Goal: Task Accomplishment & Management: Manage account settings

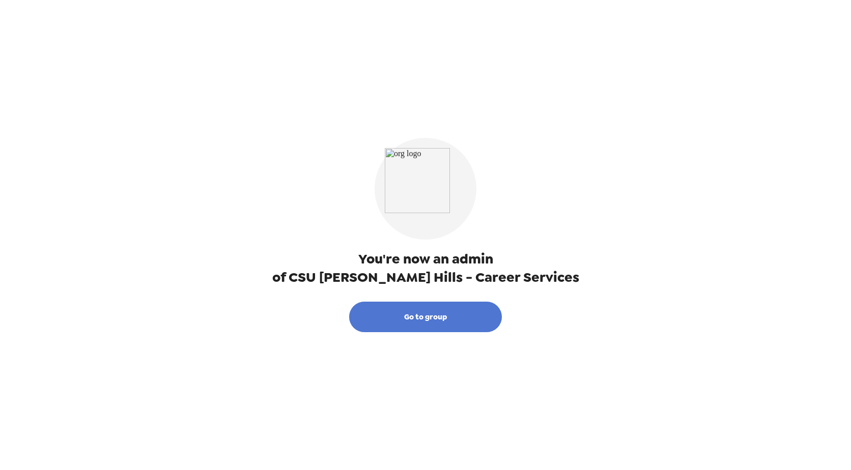
click at [404, 321] on button "Go to group" at bounding box center [425, 317] width 153 height 31
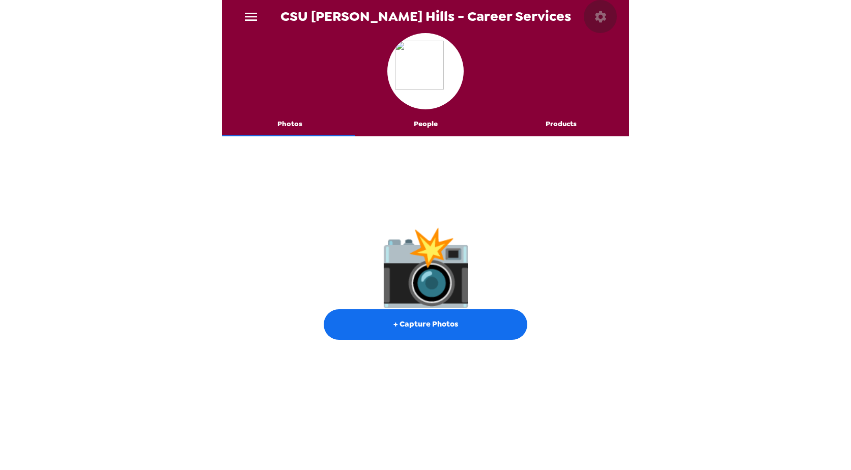
click at [603, 11] on icon "button" at bounding box center [600, 17] width 14 height 14
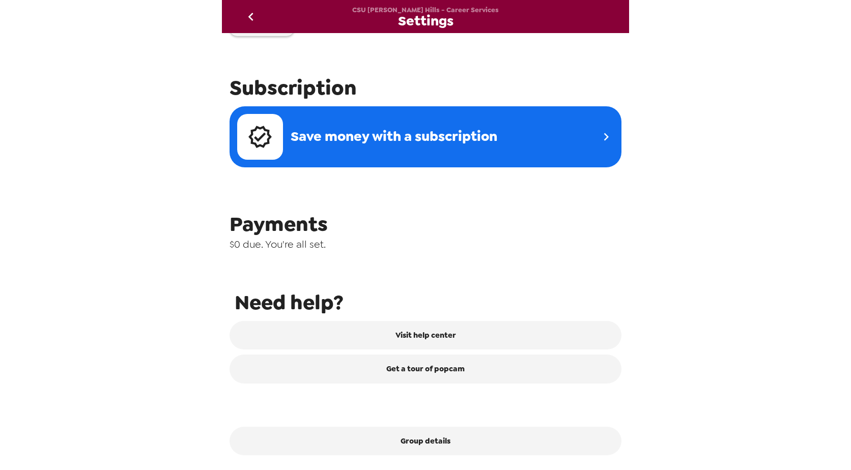
scroll to position [320, 0]
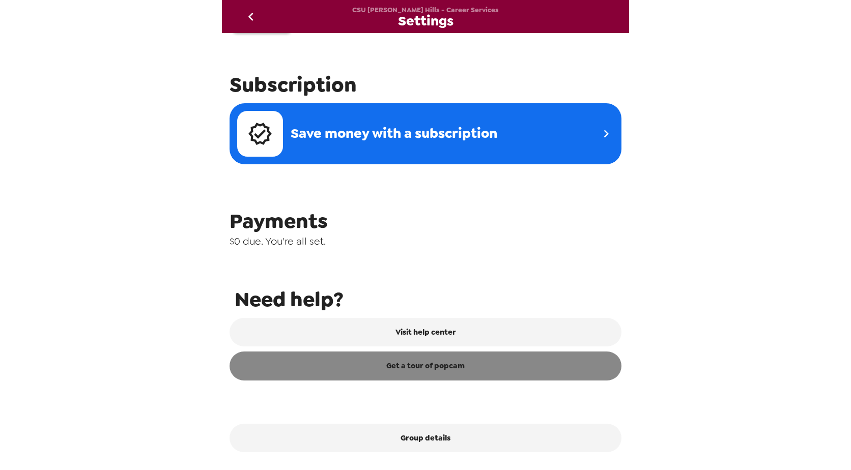
click at [468, 371] on link "Get a tour of popcam" at bounding box center [426, 366] width 392 height 28
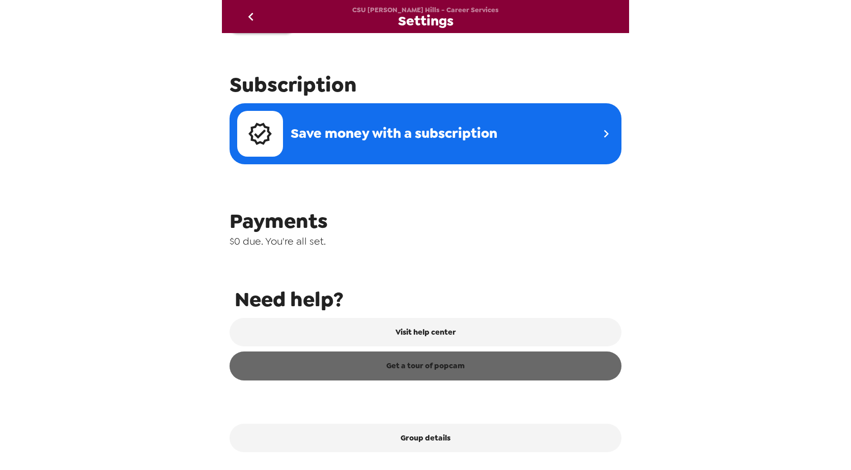
click at [431, 367] on link "Get a tour of popcam" at bounding box center [426, 366] width 392 height 28
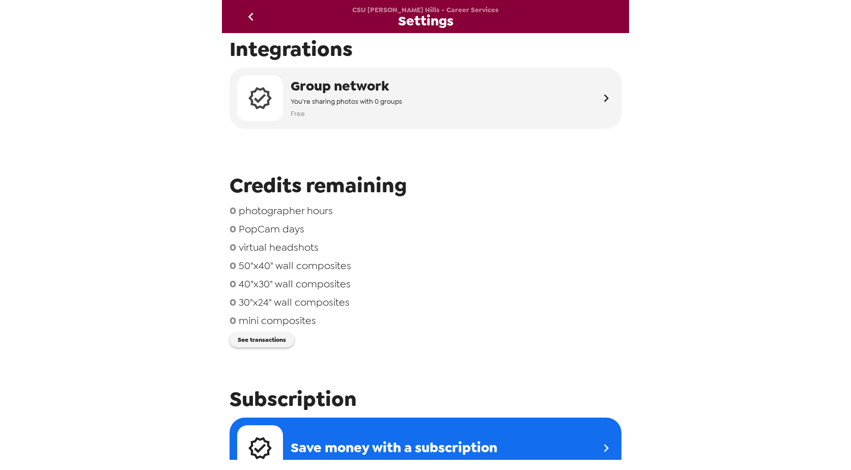
scroll to position [0, 0]
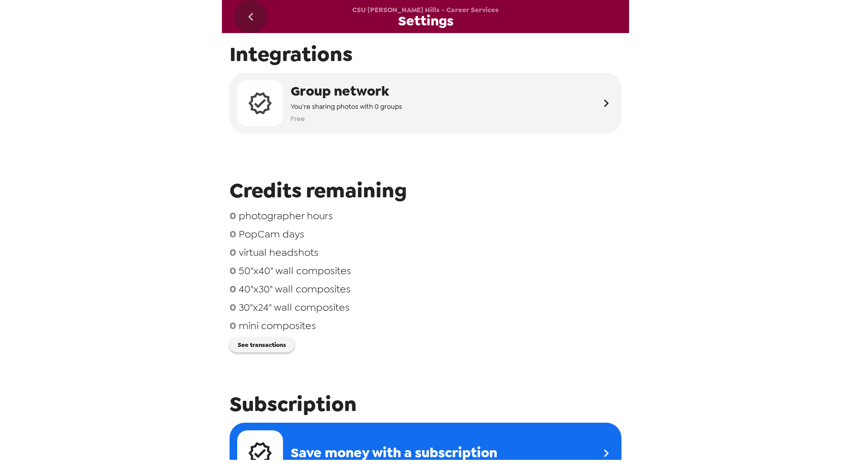
click at [255, 18] on icon "go back" at bounding box center [251, 17] width 16 height 16
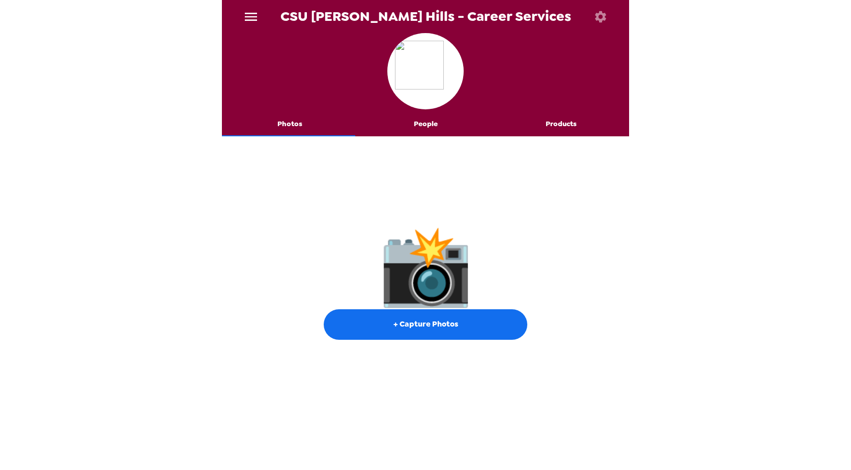
click at [253, 18] on icon "menu" at bounding box center [251, 17] width 16 height 16
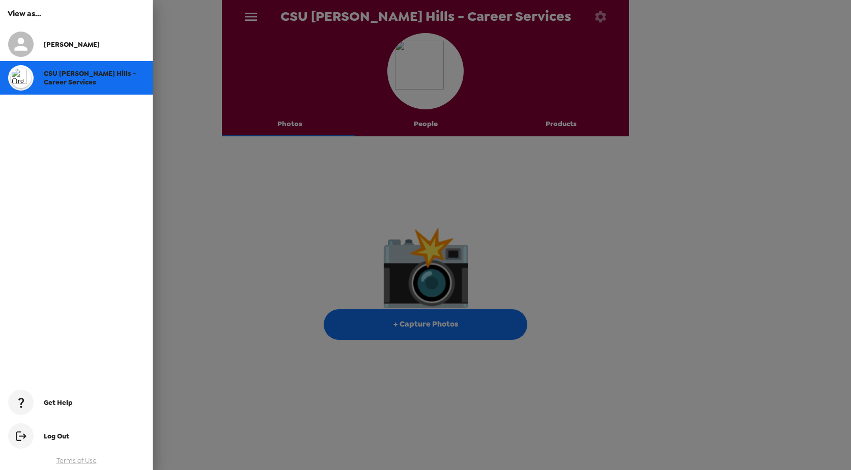
click at [182, 177] on div at bounding box center [425, 235] width 851 height 470
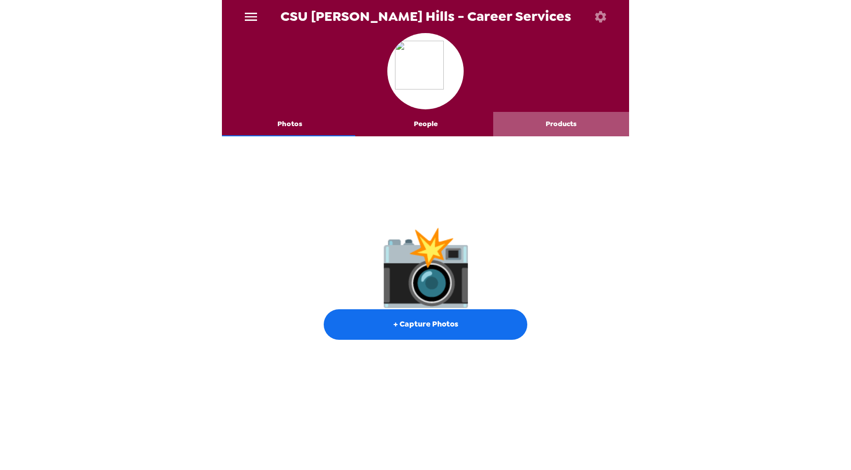
click at [563, 120] on button "Products" at bounding box center [561, 124] width 136 height 24
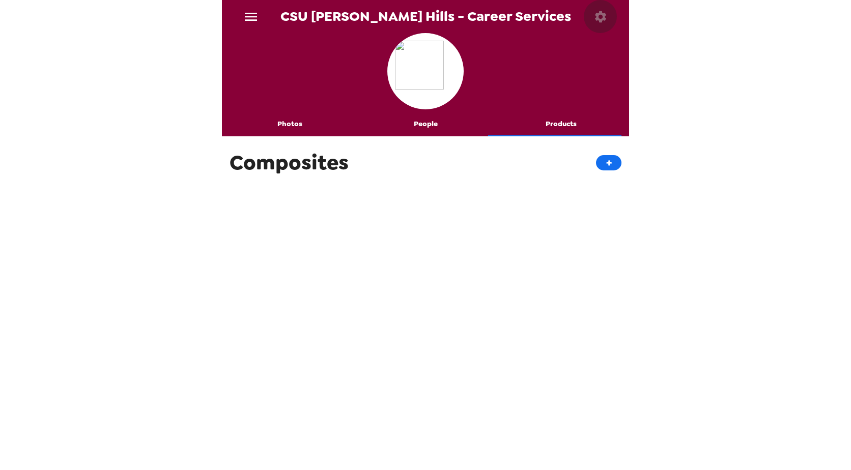
click at [597, 16] on icon "button" at bounding box center [600, 16] width 11 height 11
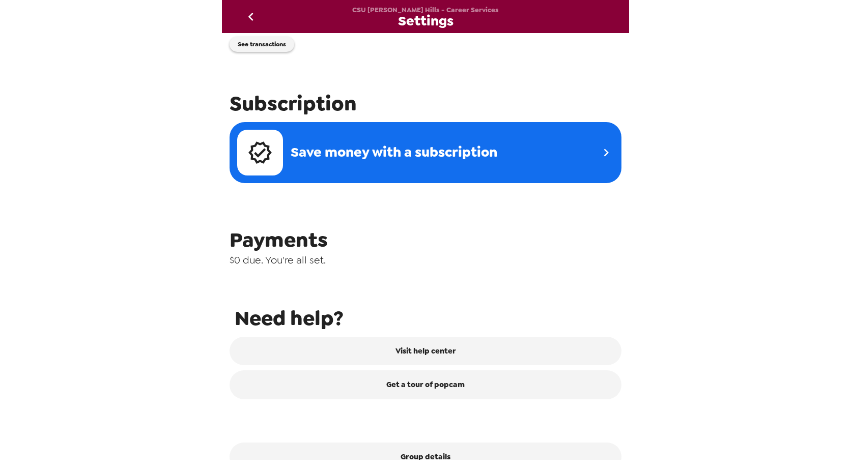
scroll to position [320, 0]
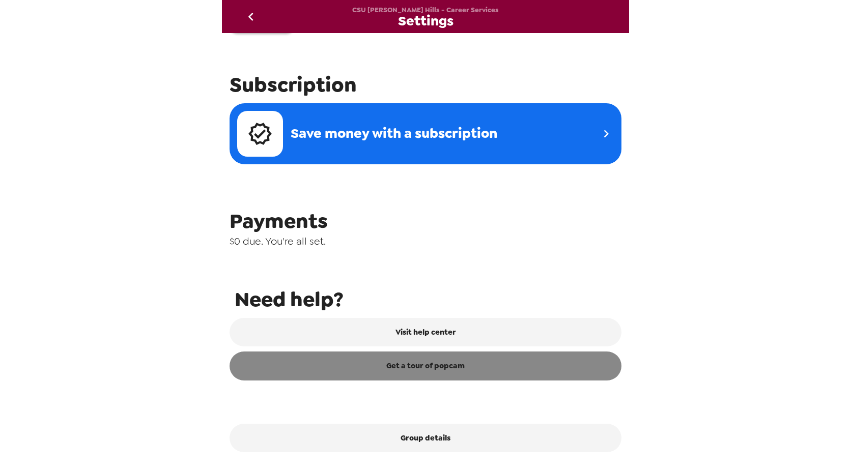
click at [451, 370] on link "Get a tour of popcam" at bounding box center [426, 366] width 392 height 28
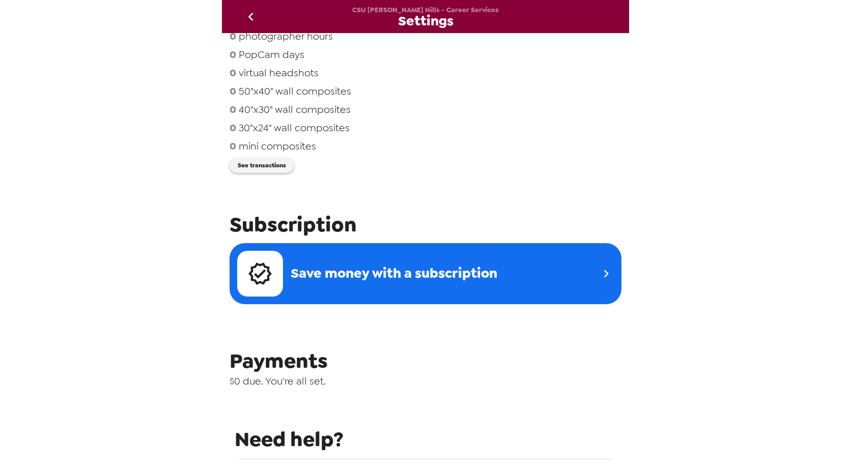
scroll to position [167, 0]
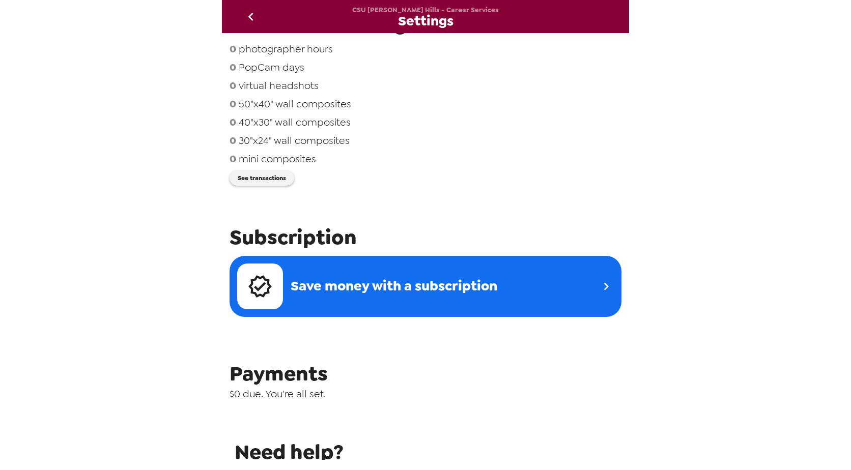
click at [251, 21] on icon "go back" at bounding box center [251, 17] width 16 height 16
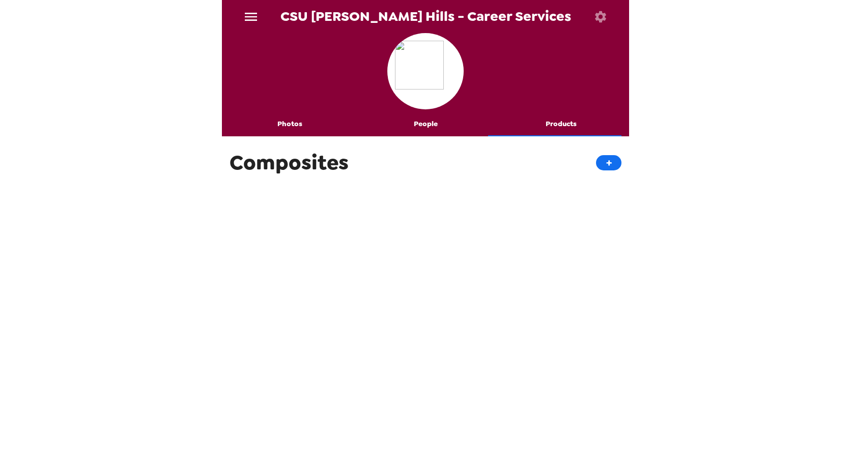
click at [601, 12] on icon "button" at bounding box center [600, 16] width 11 height 11
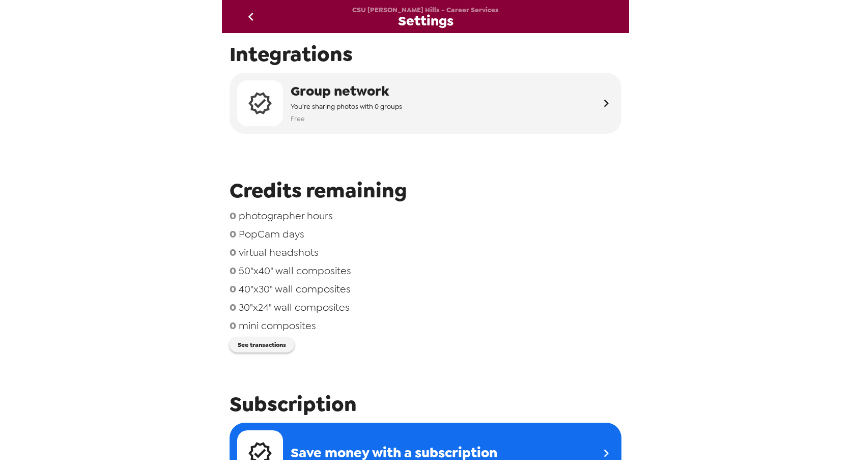
click at [253, 19] on icon "go back" at bounding box center [251, 17] width 16 height 16
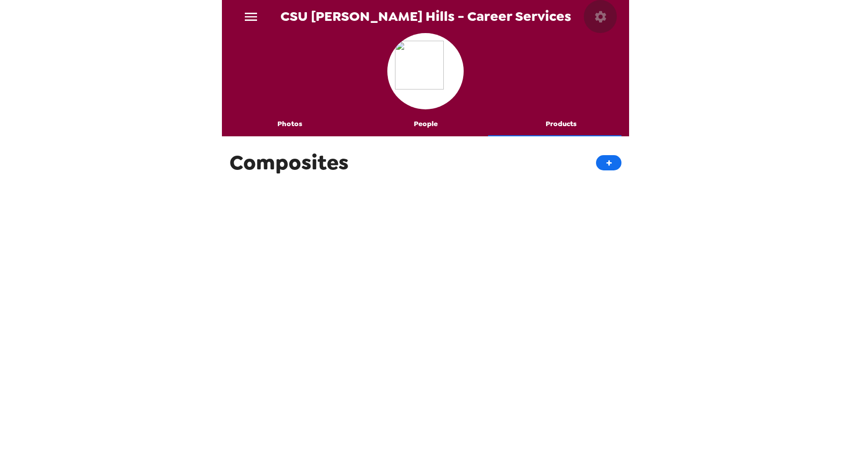
click at [604, 17] on icon "button" at bounding box center [600, 16] width 11 height 11
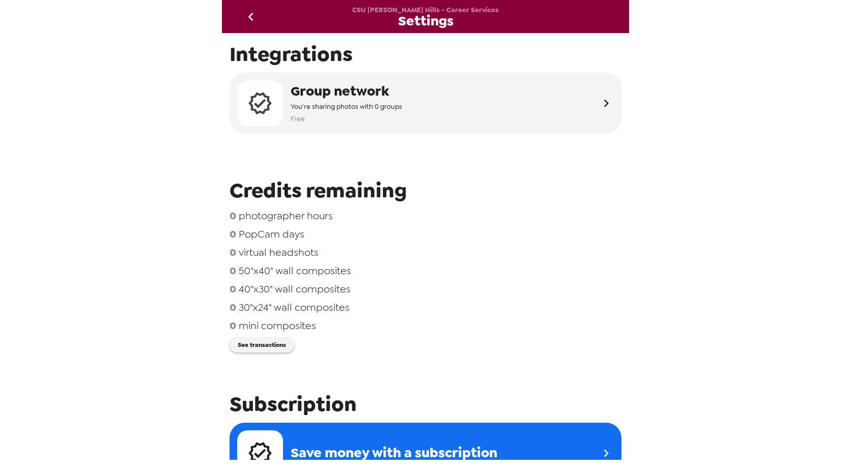
click at [252, 22] on icon "go back" at bounding box center [251, 17] width 16 height 16
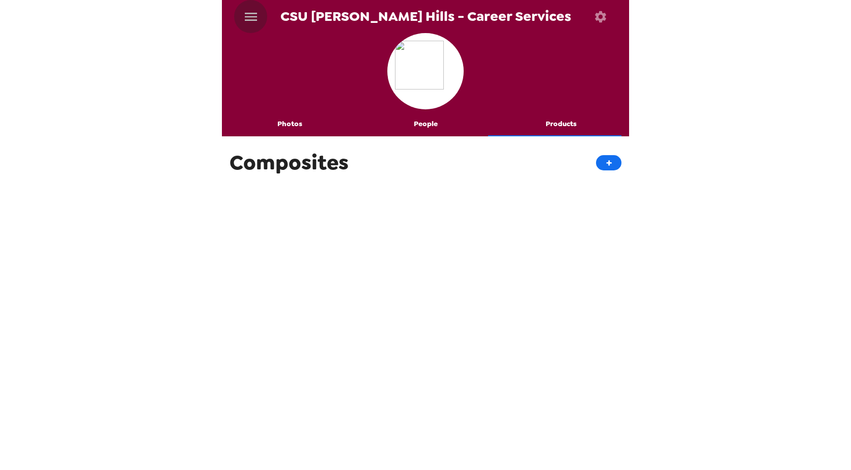
click at [252, 22] on icon "menu" at bounding box center [251, 17] width 16 height 16
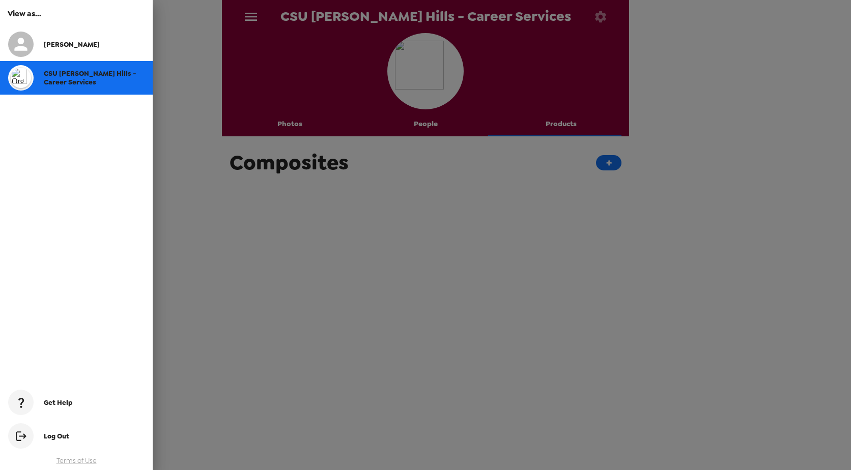
click at [55, 430] on div "Log Out" at bounding box center [76, 437] width 153 height 37
